Goal: Task Accomplishment & Management: Complete application form

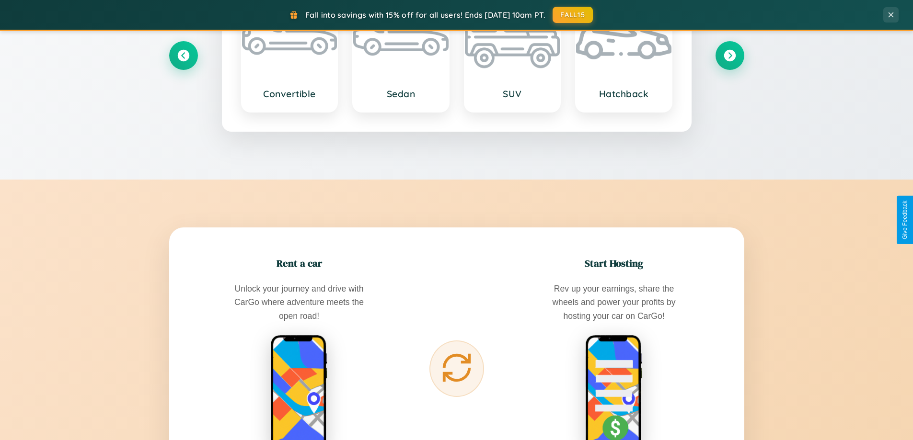
scroll to position [1844, 0]
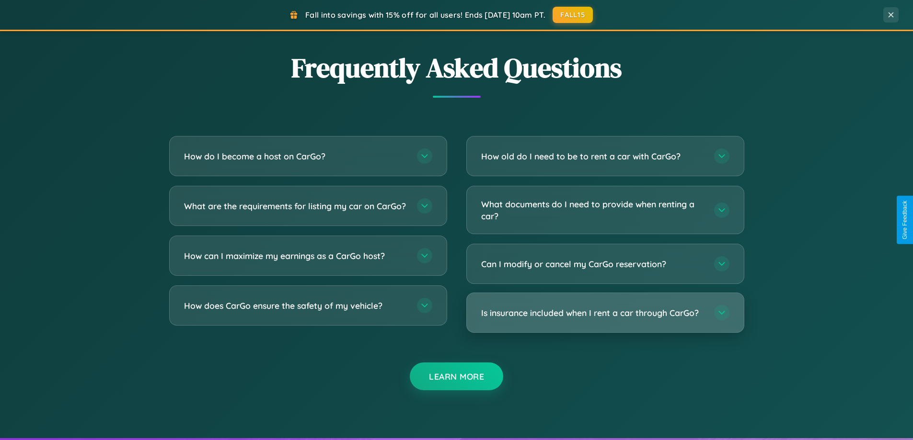
click at [605, 313] on h3 "Is insurance included when I rent a car through CarGo?" at bounding box center [592, 313] width 223 height 12
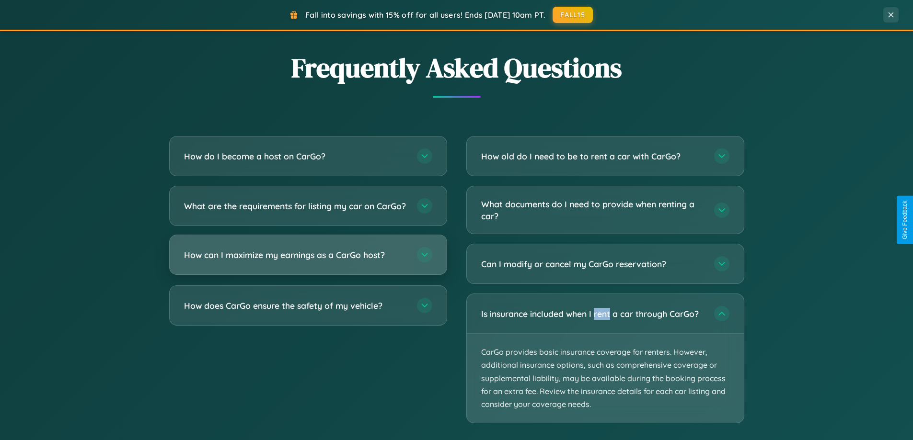
click at [308, 261] on h3 "How can I maximize my earnings as a CarGo host?" at bounding box center [295, 255] width 223 height 12
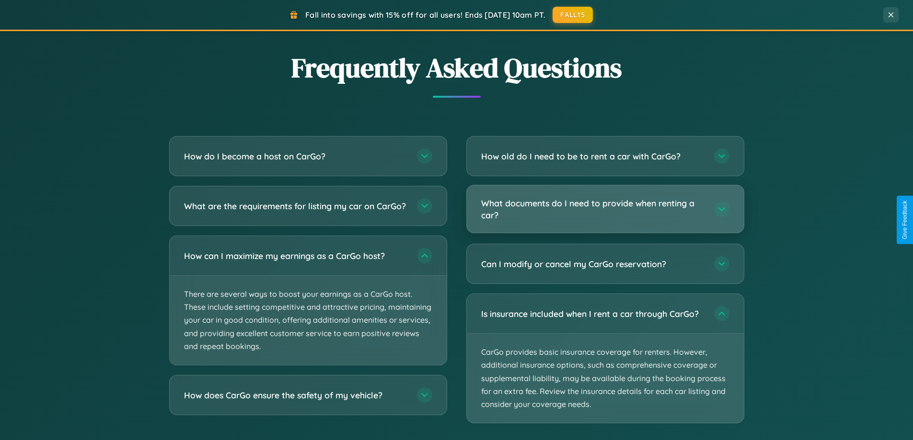
click at [605, 209] on h3 "What documents do I need to provide when renting a car?" at bounding box center [592, 208] width 223 height 23
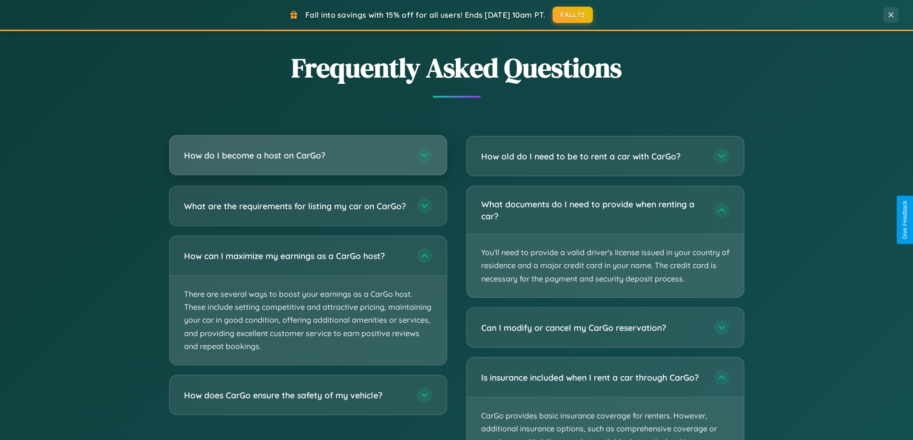
click at [308, 155] on h3 "How do I become a host on CarGo?" at bounding box center [295, 156] width 223 height 12
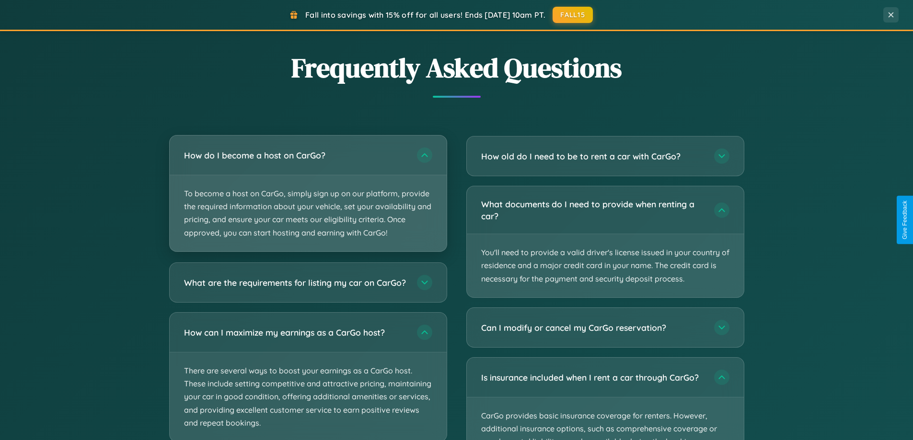
click at [308, 193] on p "To become a host on CarGo, simply sign up on our platform, provide the required…" at bounding box center [308, 213] width 277 height 76
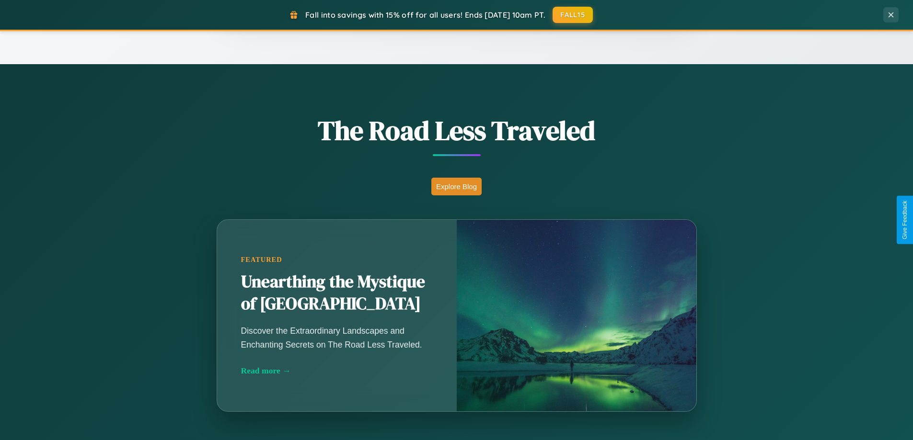
scroll to position [659, 0]
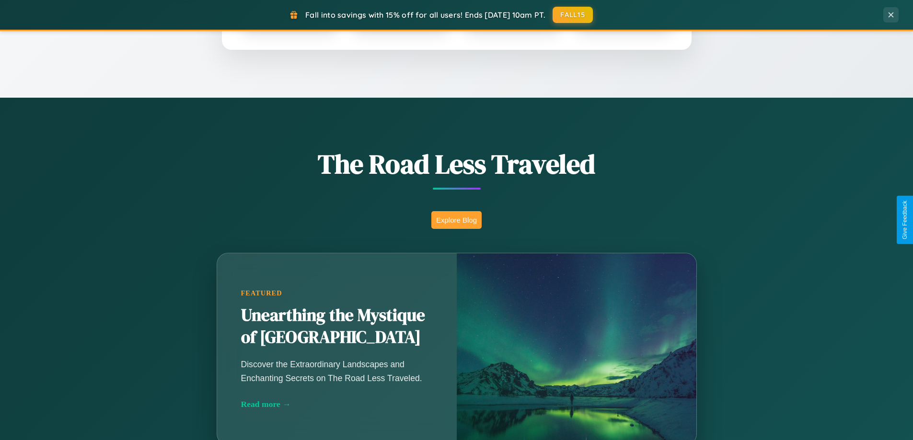
click at [456, 220] on button "Explore Blog" at bounding box center [456, 220] width 50 height 18
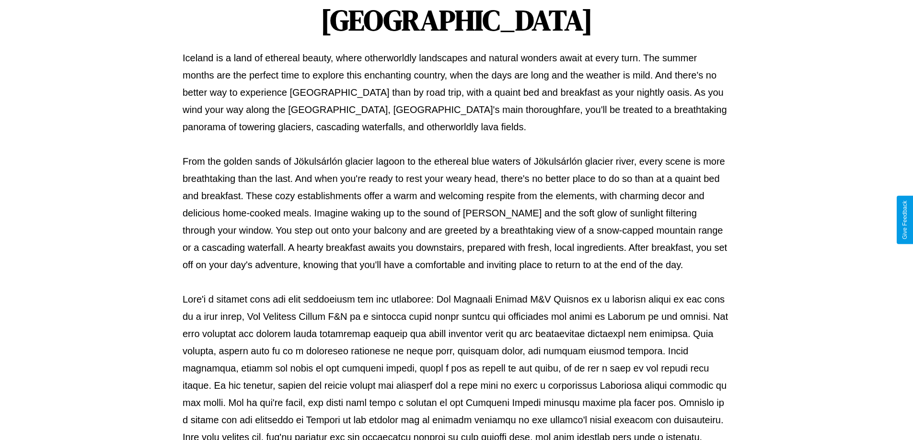
scroll to position [310, 0]
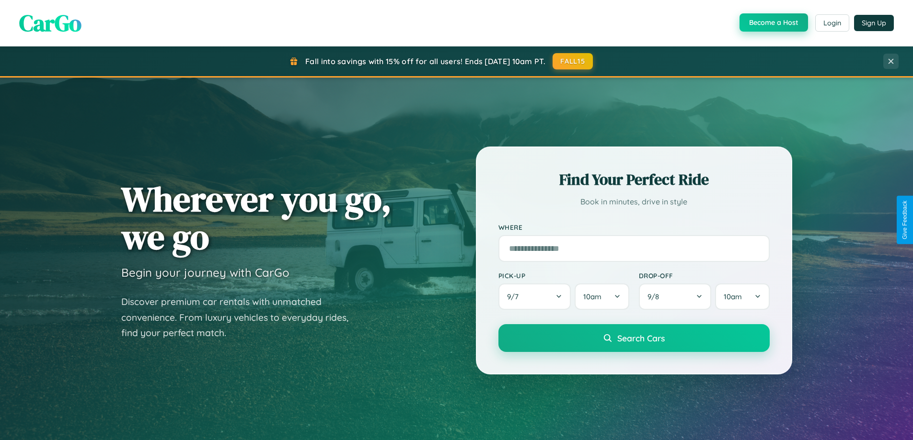
click at [773, 23] on button "Become a Host" at bounding box center [773, 22] width 69 height 18
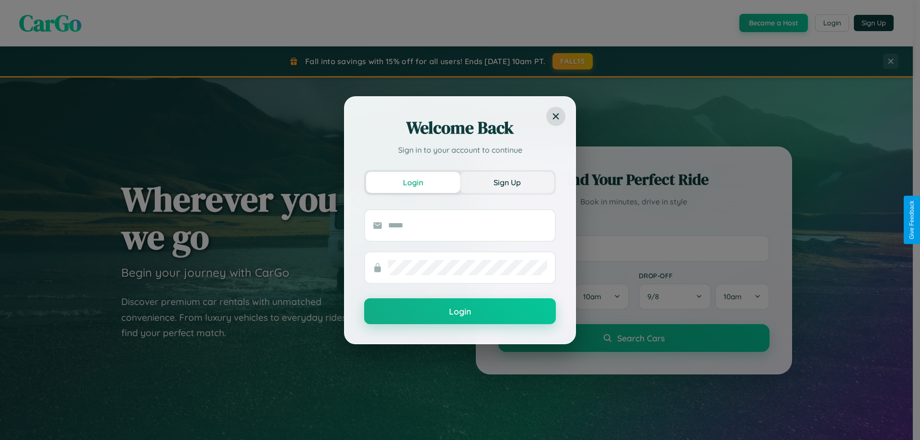
click at [507, 182] on button "Sign Up" at bounding box center [507, 182] width 94 height 21
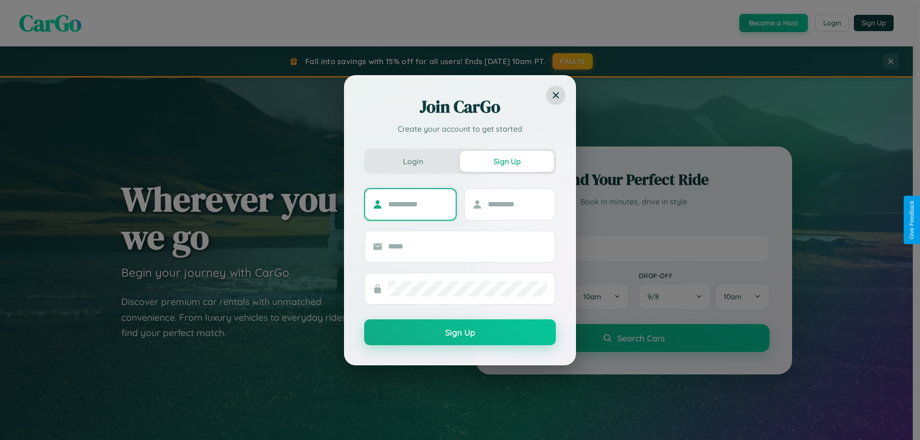
click at [418, 204] on input "text" at bounding box center [418, 204] width 60 height 15
type input "******"
click at [517, 204] on input "text" at bounding box center [518, 204] width 60 height 15
type input "******"
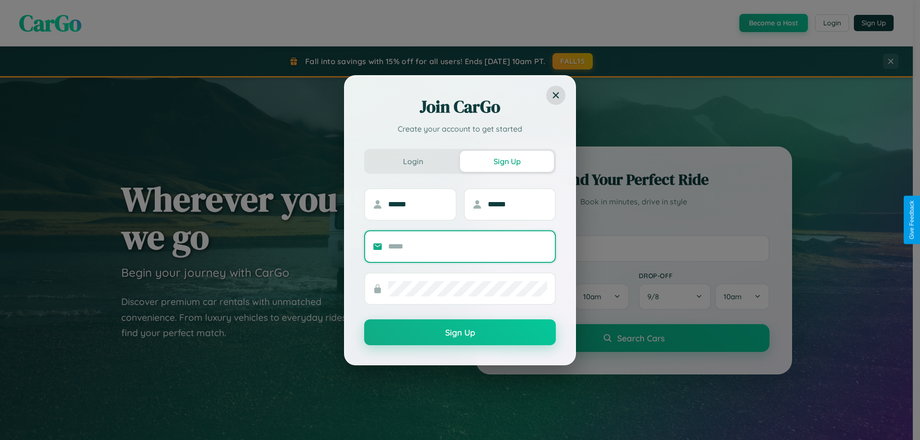
click at [468, 246] on input "text" at bounding box center [467, 246] width 159 height 15
type input "**********"
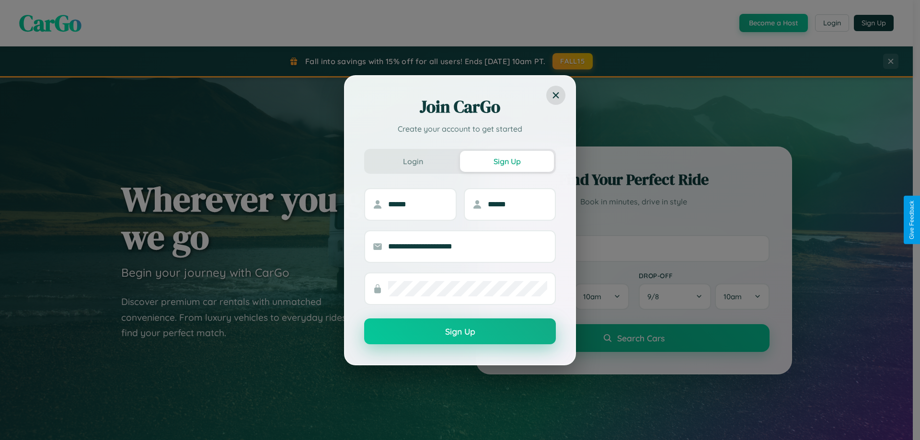
click at [460, 332] on button "Sign Up" at bounding box center [460, 332] width 192 height 26
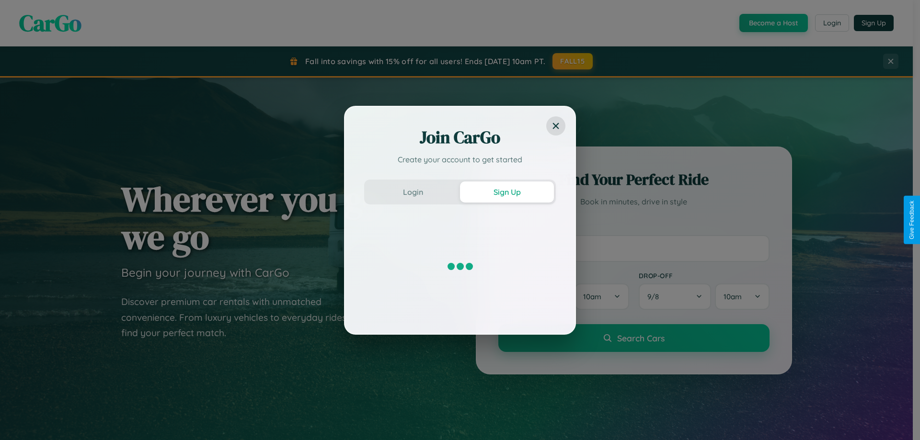
click at [773, 23] on div "Join CarGo Create your account to get started Login Sign Up" at bounding box center [460, 220] width 920 height 440
click at [507, 192] on button "Sign Up" at bounding box center [507, 192] width 94 height 21
